Goal: Information Seeking & Learning: Find specific fact

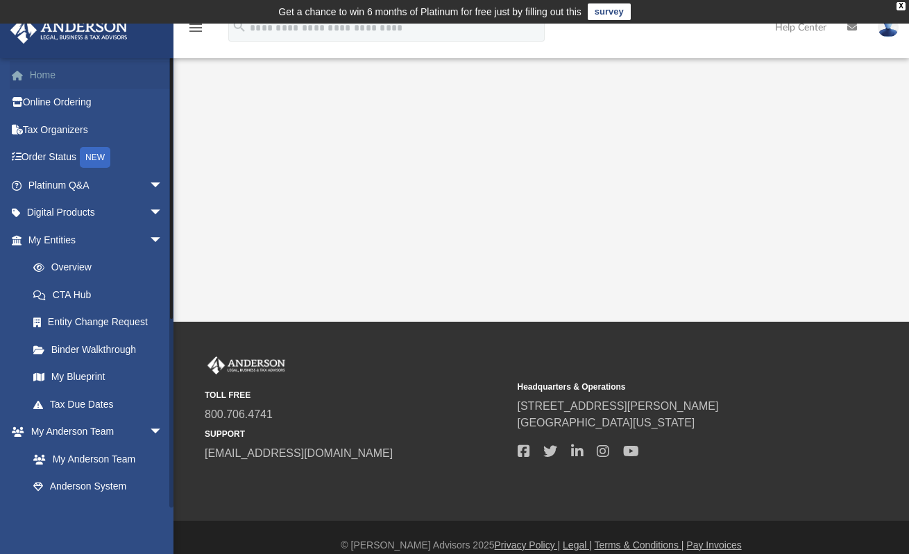
click at [53, 79] on link "Home" at bounding box center [97, 75] width 174 height 28
click at [50, 78] on link "Home" at bounding box center [97, 75] width 174 height 28
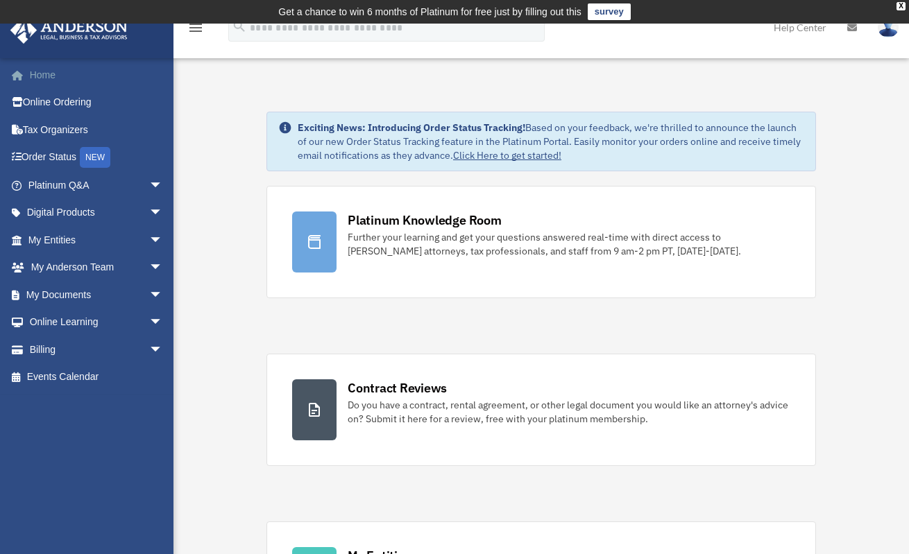
click at [45, 78] on link "Home" at bounding box center [97, 75] width 174 height 28
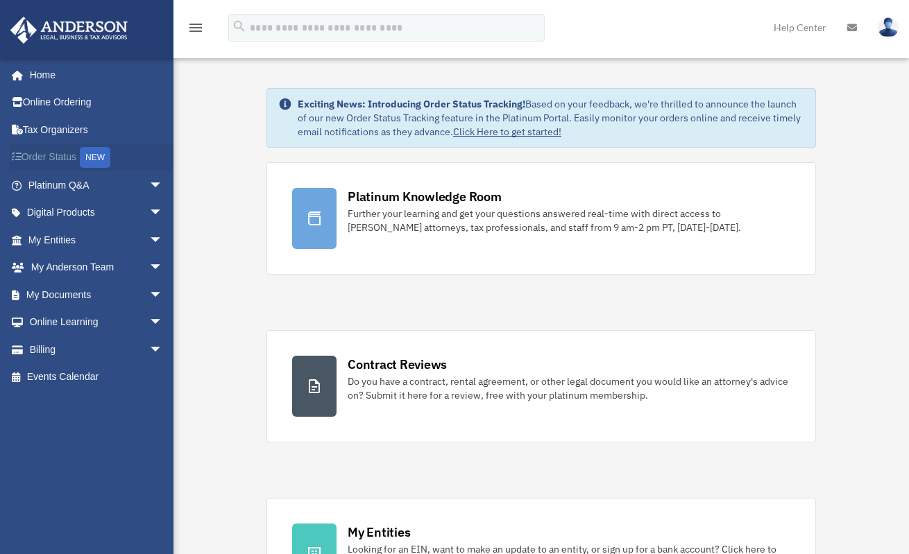
click at [58, 156] on link "Order Status NEW" at bounding box center [97, 158] width 174 height 28
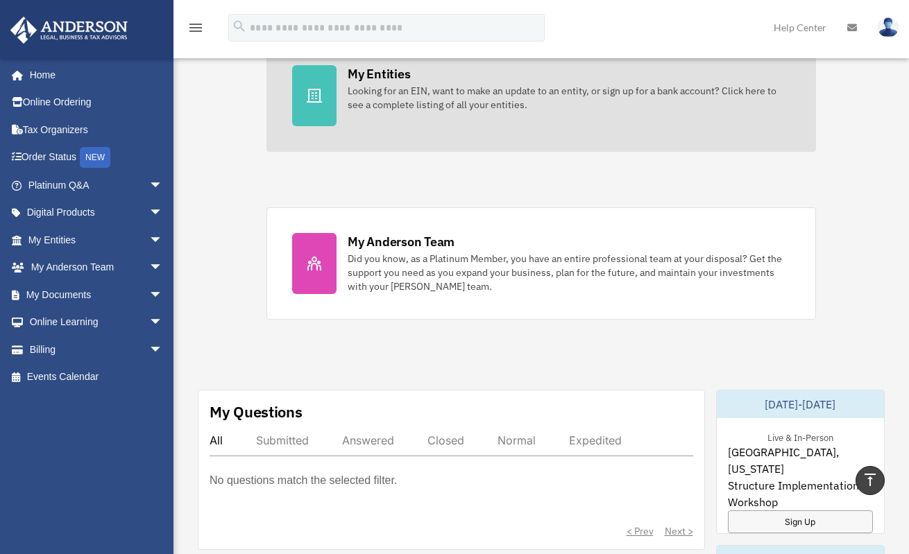
scroll to position [486, 0]
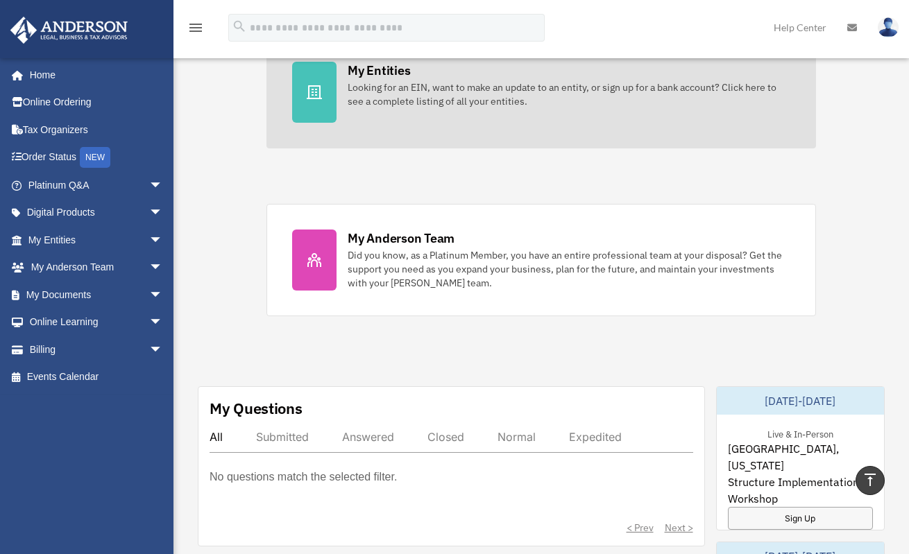
click at [348, 100] on div "Looking for an EIN, want to make an update to an entity, or sign up for a bank …" at bounding box center [569, 94] width 443 height 28
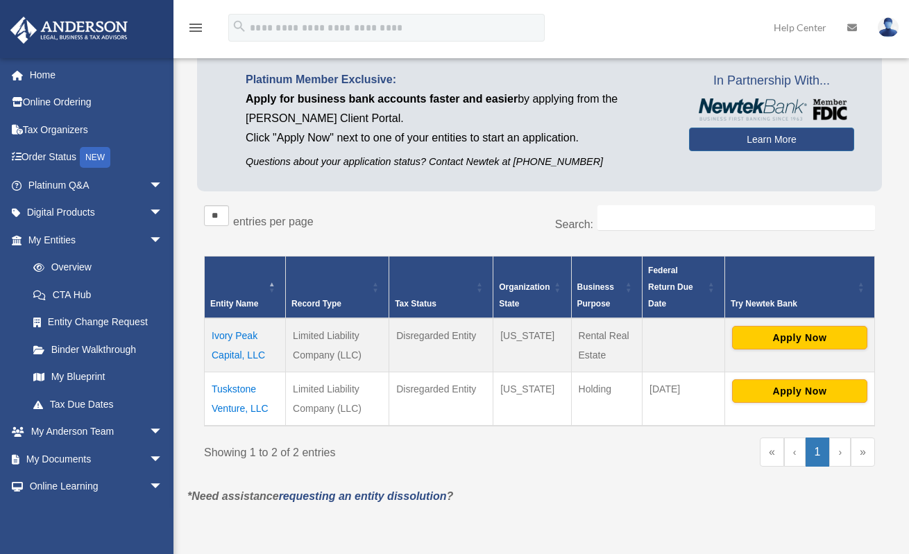
scroll to position [117, 0]
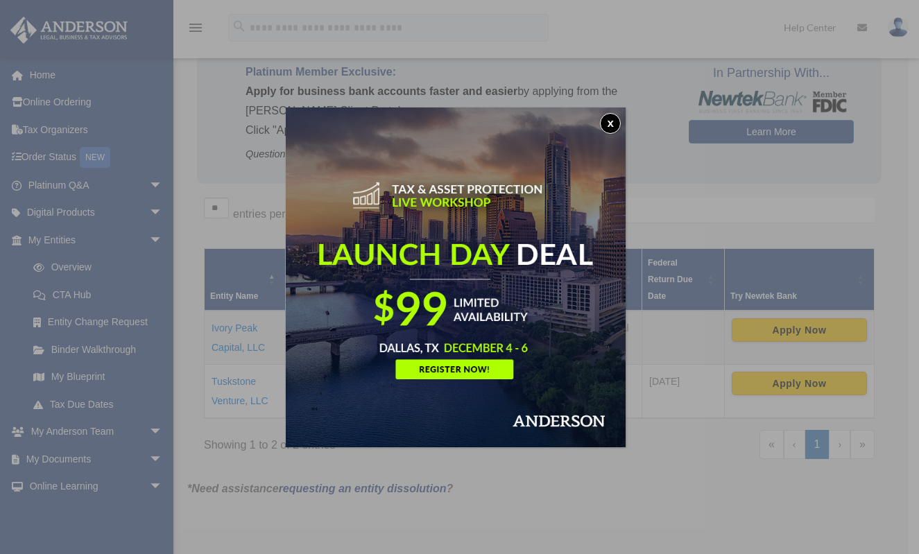
click at [613, 125] on button "x" at bounding box center [610, 123] width 21 height 21
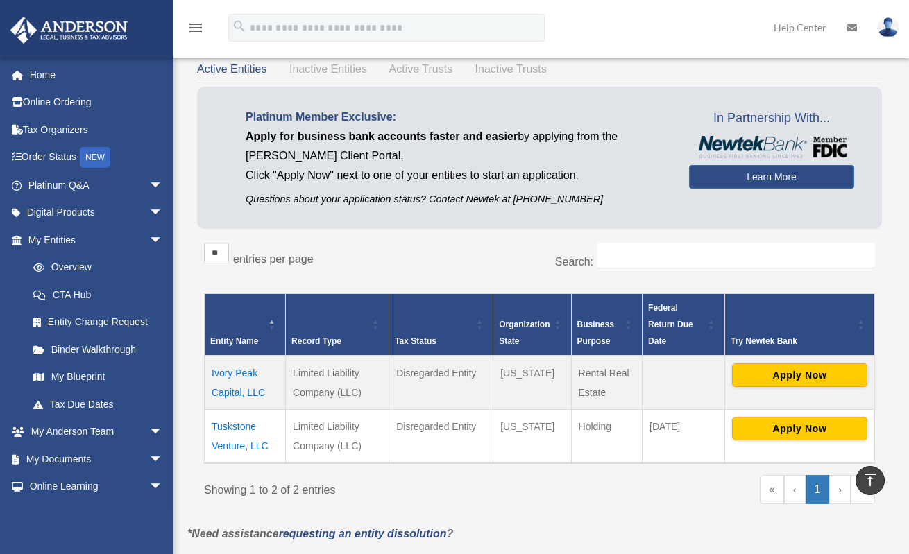
scroll to position [62, 0]
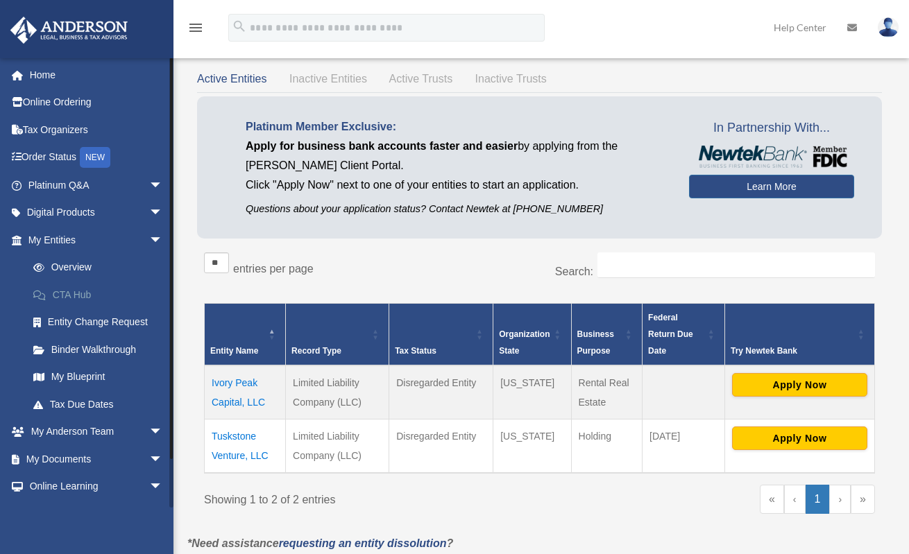
click at [88, 290] on link "CTA Hub" at bounding box center [101, 295] width 164 height 28
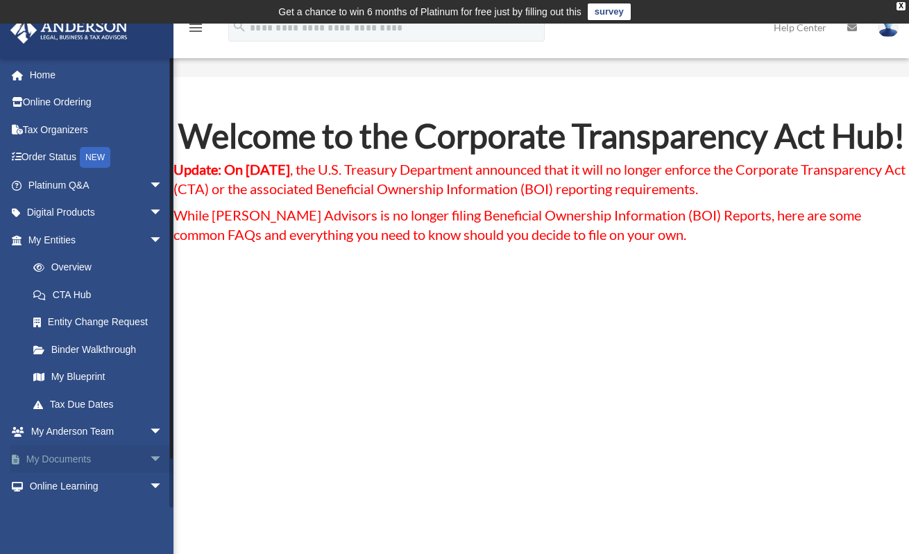
click at [59, 452] on link "My Documents arrow_drop_down" at bounding box center [97, 459] width 174 height 28
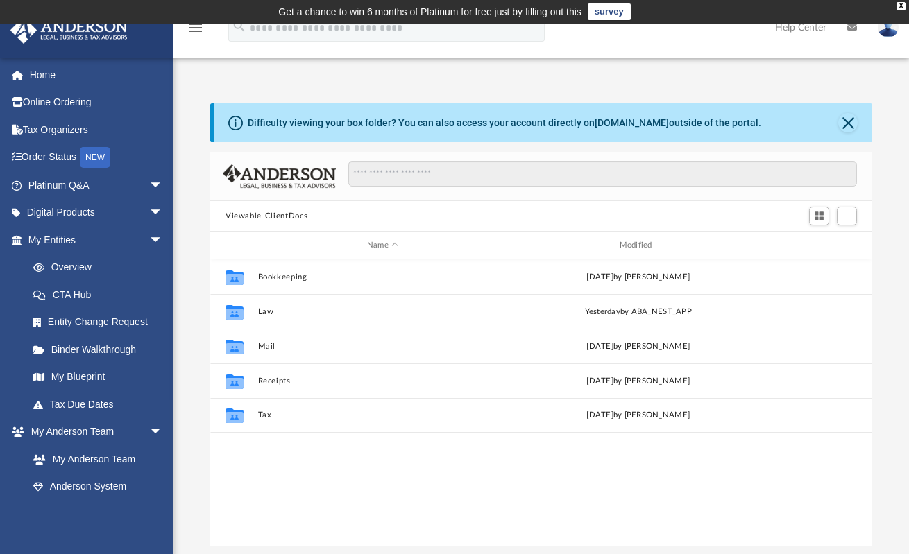
scroll to position [305, 652]
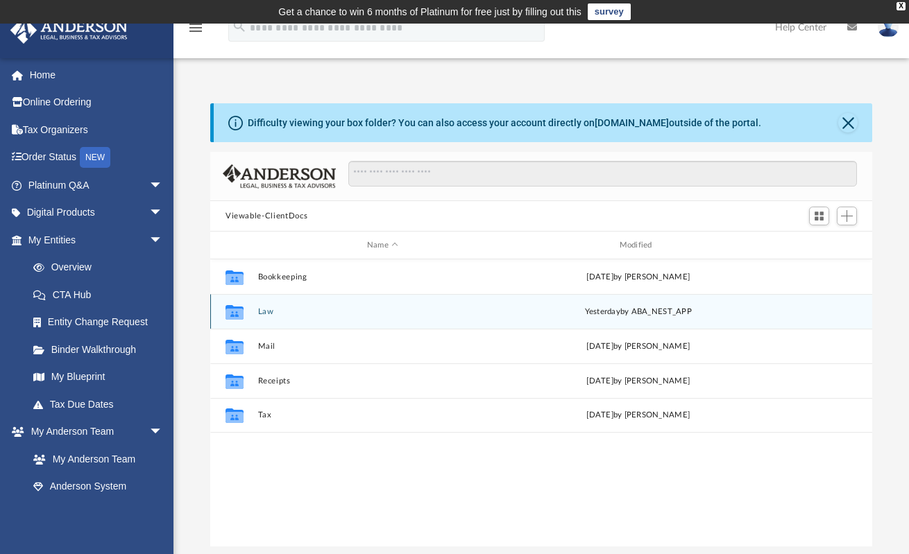
click at [264, 310] on button "Law" at bounding box center [383, 311] width 250 height 9
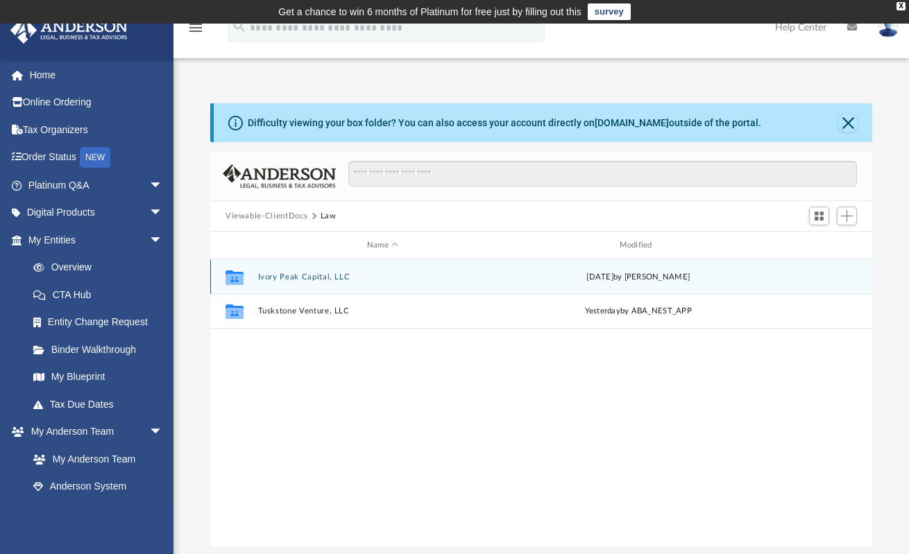
click at [294, 280] on button "Ivory Peak Capital, LLC" at bounding box center [383, 277] width 250 height 9
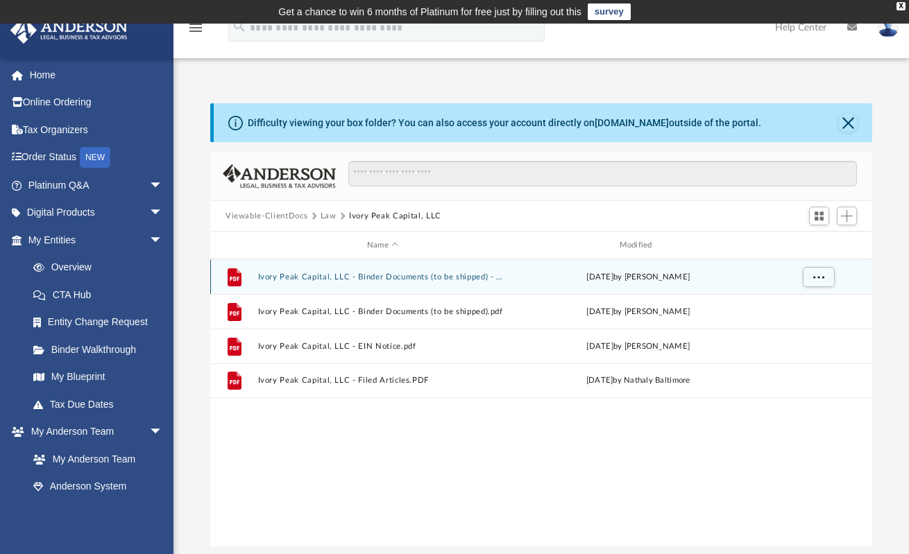
click at [316, 276] on button "Ivory Peak Capital, LLC - Binder Documents (to be shipped) - DocuSigned.pdf" at bounding box center [383, 277] width 250 height 9
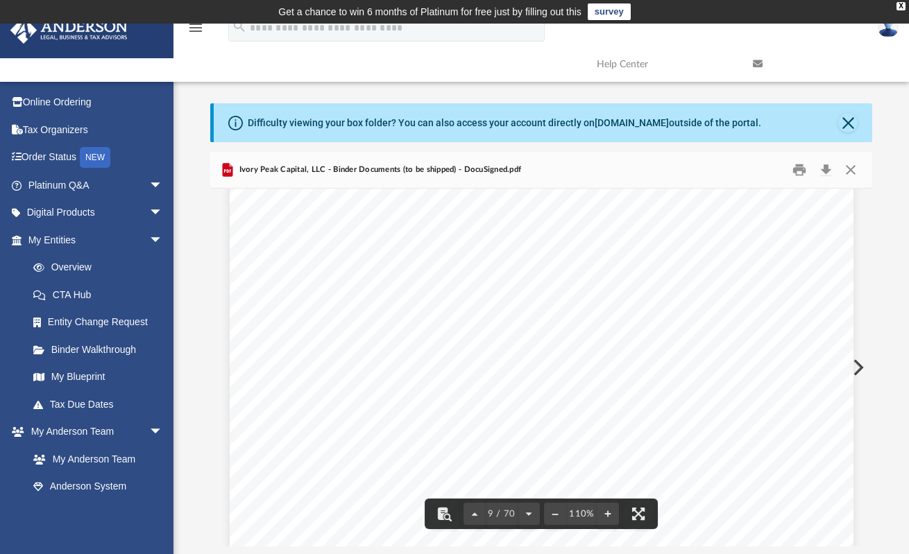
scroll to position [6825, 0]
click at [852, 164] on button "Close" at bounding box center [850, 171] width 25 height 22
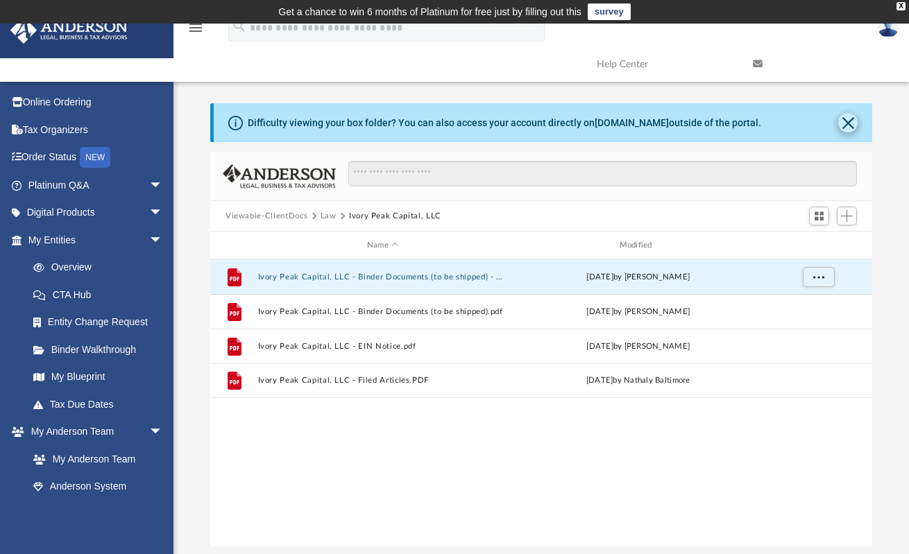
click at [849, 121] on button "Close" at bounding box center [847, 122] width 19 height 19
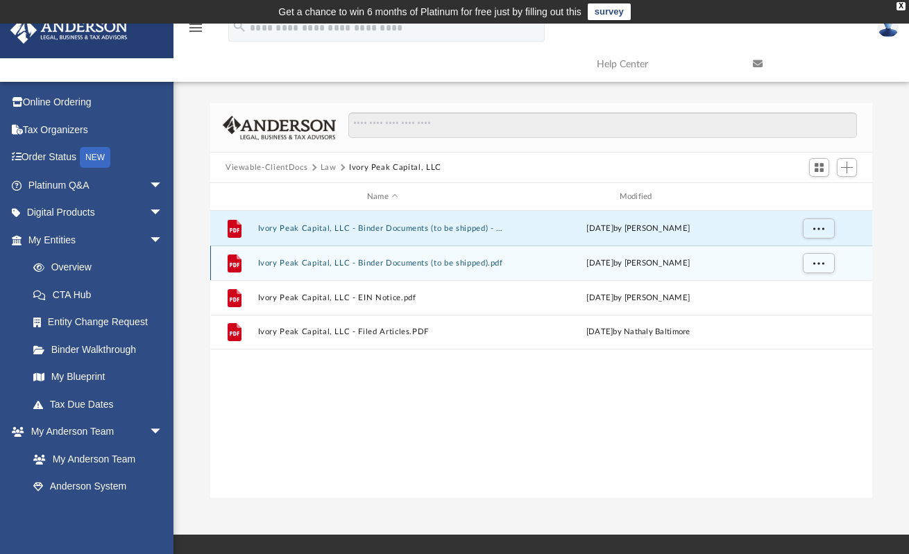
click at [386, 266] on button "Ivory Peak Capital, LLC - Binder Documents (to be shipped).pdf" at bounding box center [383, 263] width 250 height 9
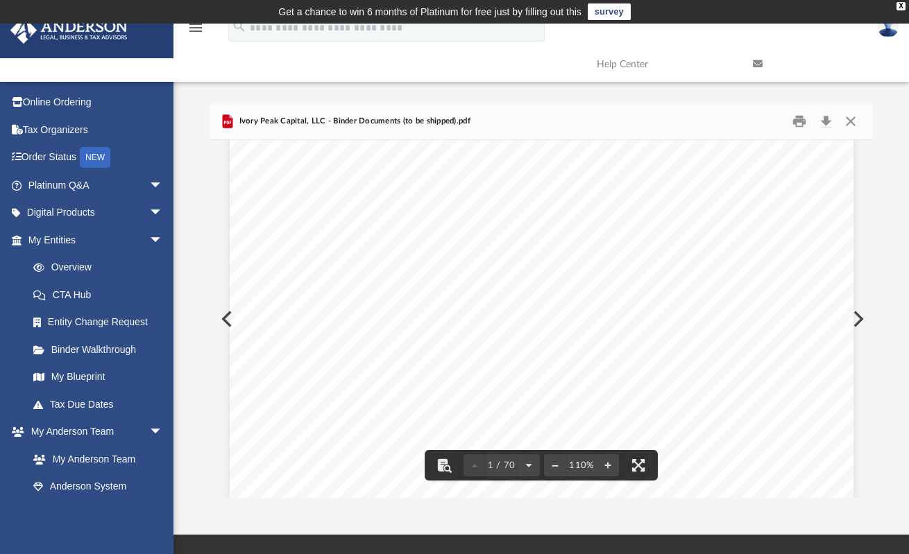
scroll to position [437, 0]
click at [856, 122] on button "Close" at bounding box center [850, 122] width 25 height 22
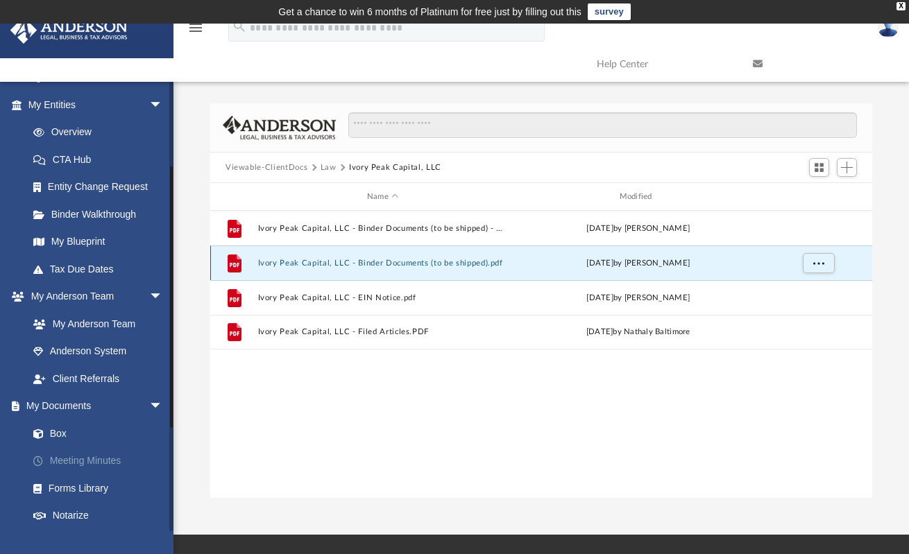
scroll to position [130, 0]
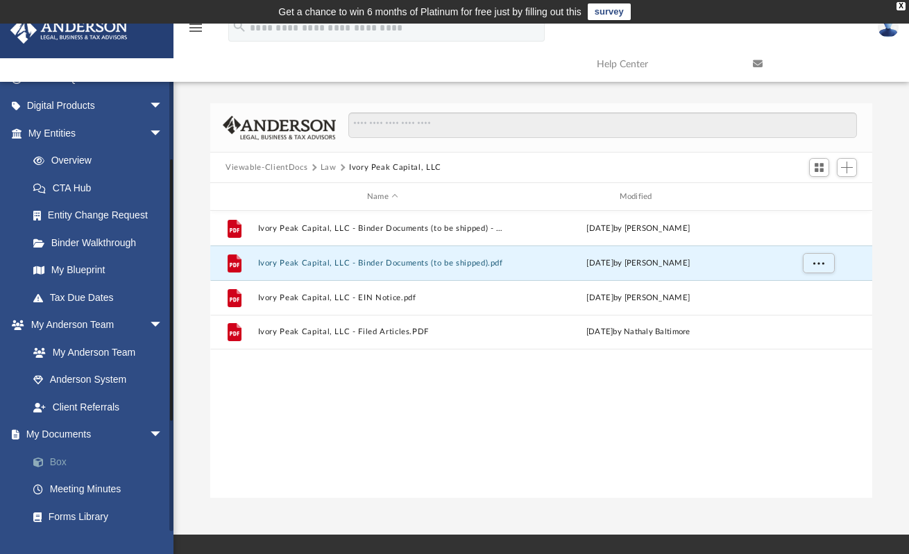
click at [63, 461] on link "Box" at bounding box center [101, 462] width 164 height 28
click at [58, 458] on link "Box" at bounding box center [101, 462] width 164 height 28
click at [67, 479] on link "Meeting Minutes" at bounding box center [101, 490] width 164 height 28
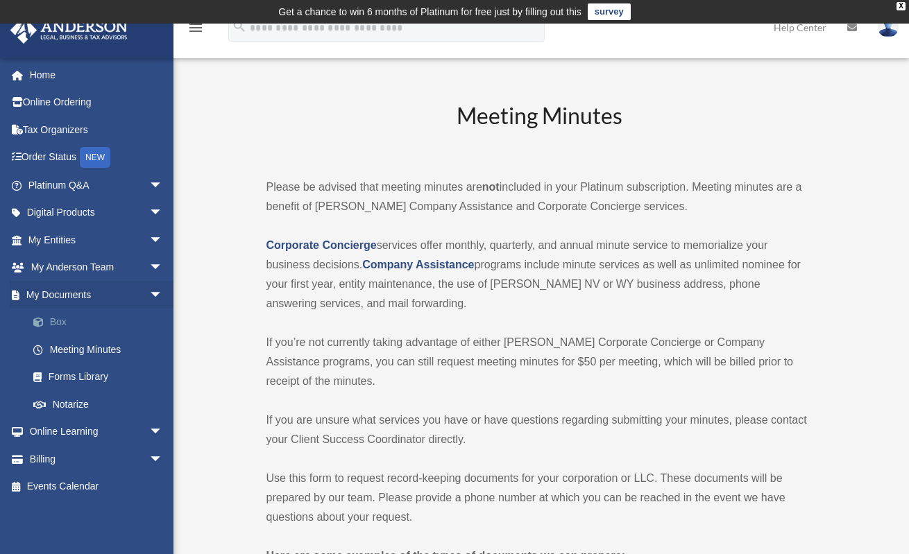
click at [62, 323] on link "Box" at bounding box center [101, 323] width 164 height 28
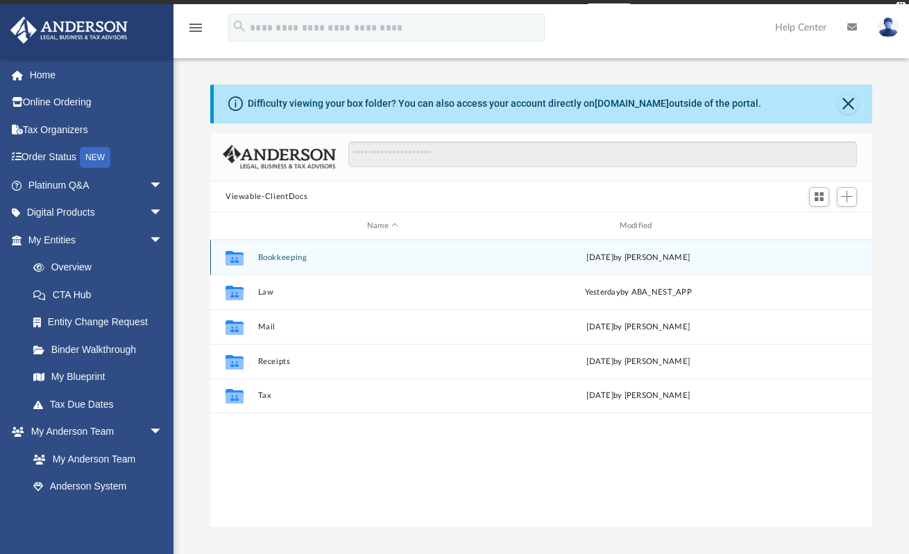
scroll to position [305, 652]
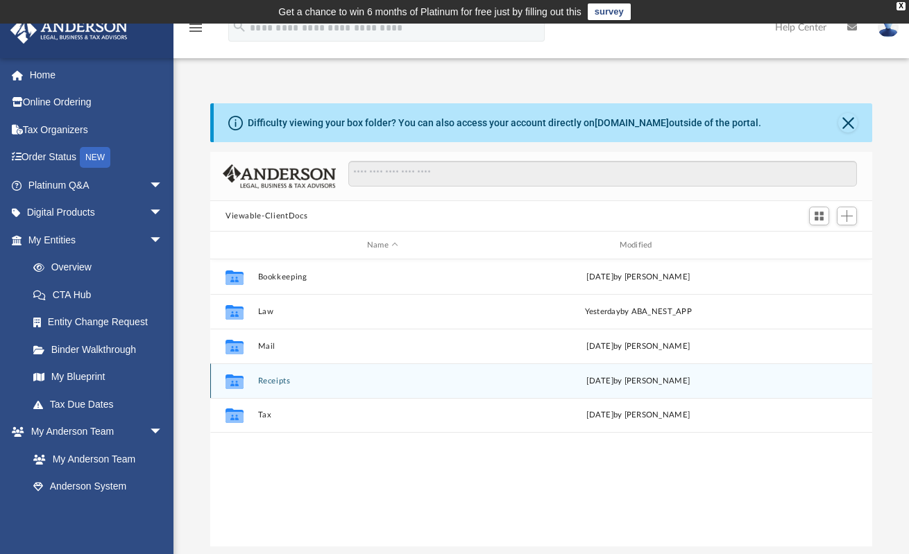
click at [281, 384] on button "Receipts" at bounding box center [383, 381] width 250 height 9
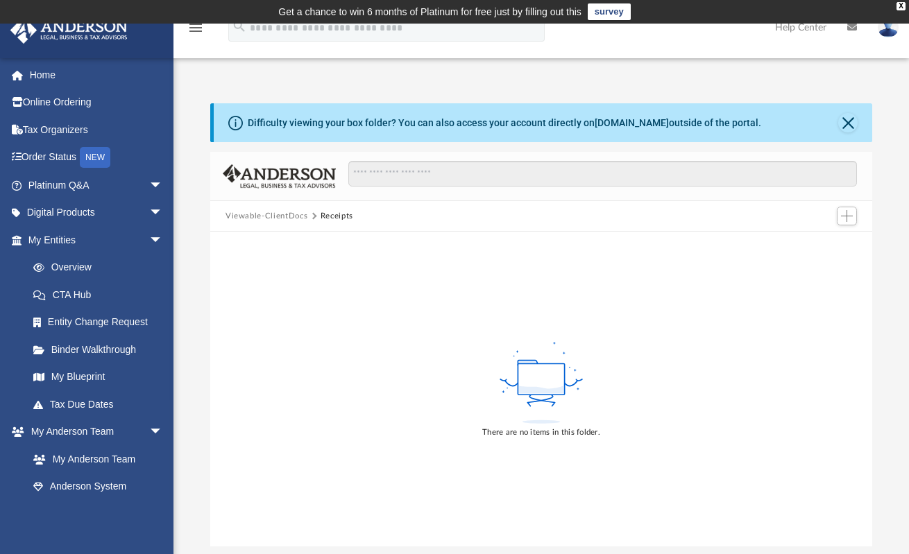
scroll to position [0, 0]
click at [849, 125] on button "Close" at bounding box center [847, 122] width 19 height 19
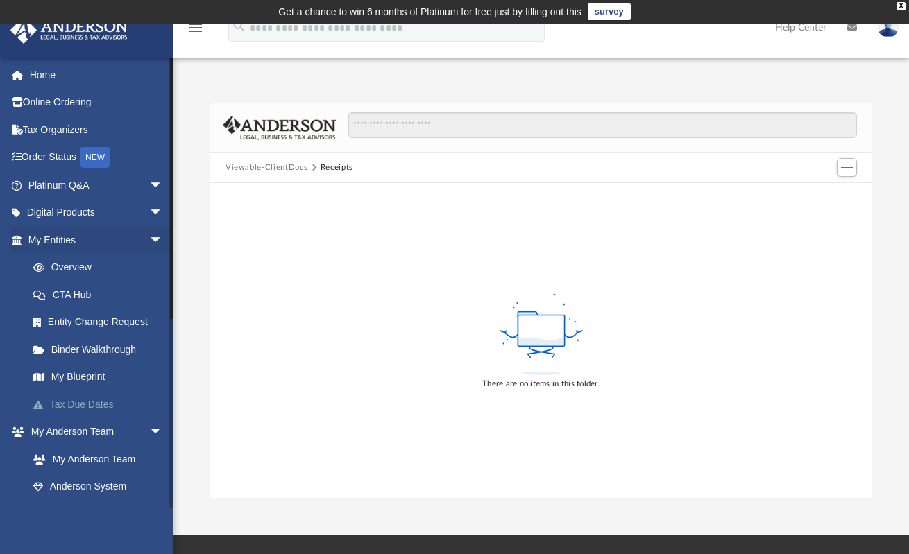
click at [99, 391] on link "Tax Due Dates" at bounding box center [101, 405] width 164 height 28
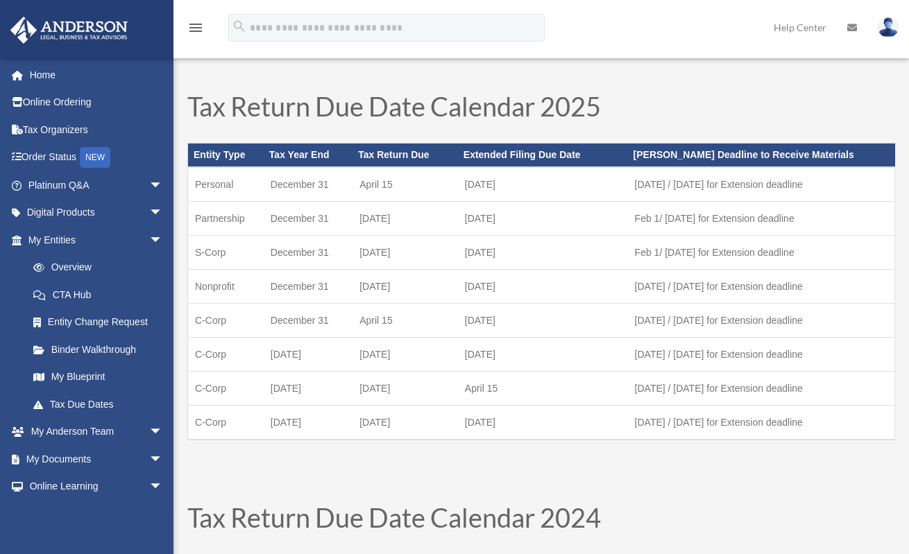
scroll to position [18, 0]
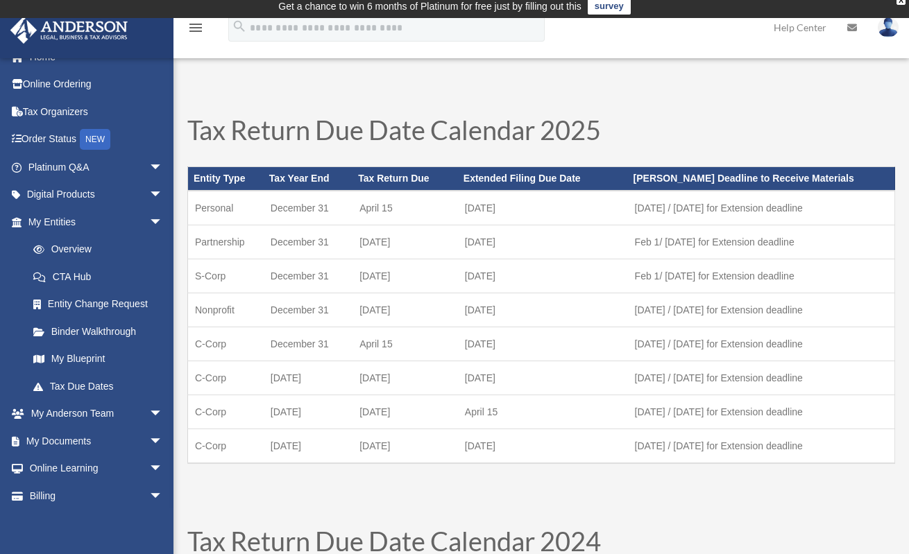
click at [430, 256] on td "[DATE]" at bounding box center [404, 242] width 105 height 34
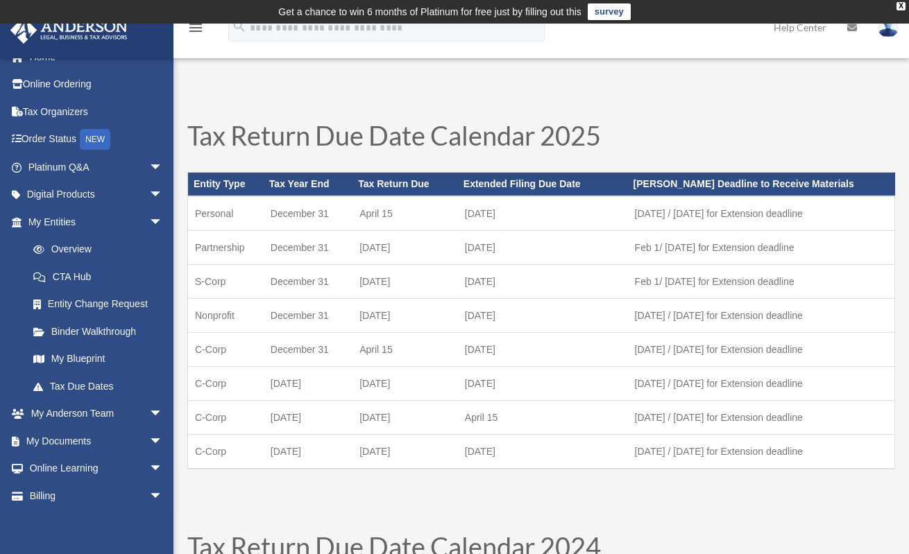
scroll to position [0, 0]
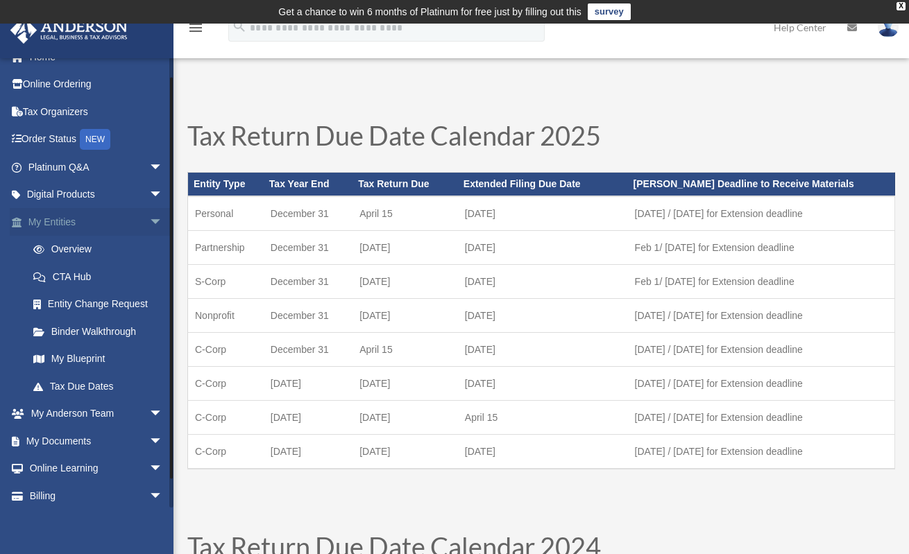
click at [80, 226] on link "My Entities arrow_drop_down" at bounding box center [97, 222] width 174 height 28
